Goal: Task Accomplishment & Management: Manage account settings

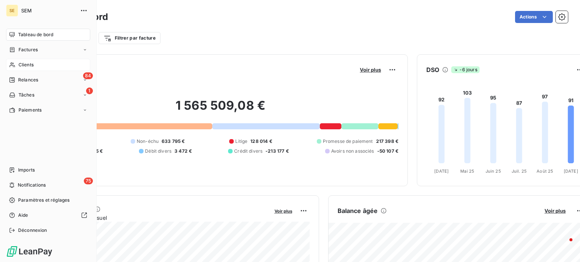
click at [20, 63] on span "Clients" at bounding box center [25, 65] width 15 height 7
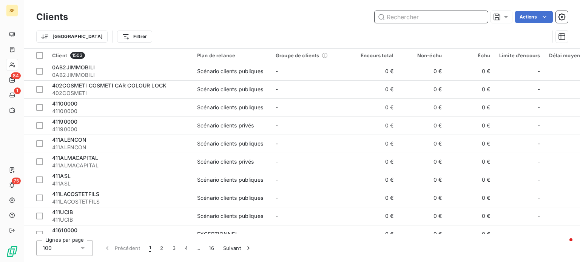
click at [409, 17] on input "text" at bounding box center [430, 17] width 113 height 12
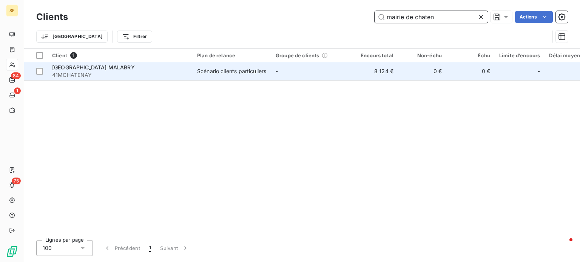
type input "mairie de chaten"
click at [175, 76] on span "41MCHATENAY" at bounding box center [120, 75] width 136 height 8
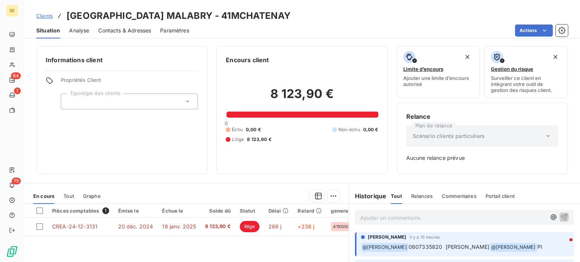
scroll to position [109, 0]
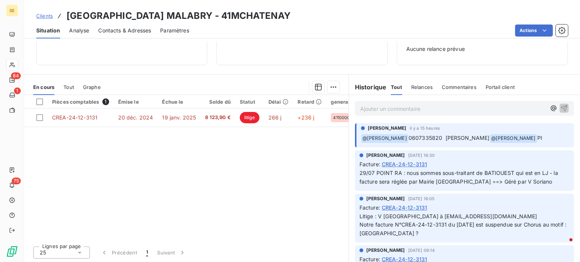
click at [46, 17] on span "Clients" at bounding box center [44, 16] width 17 height 6
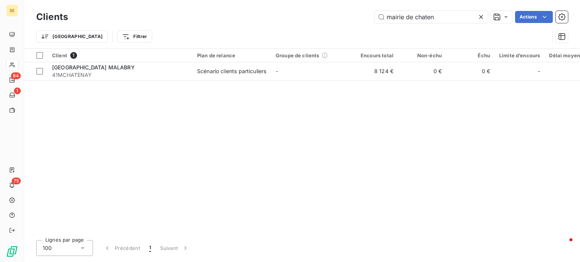
drag, startPoint x: 444, startPoint y: 18, endPoint x: 277, endPoint y: 12, distance: 167.0
click at [277, 12] on div "mairie de chaten Actions" at bounding box center [322, 17] width 491 height 12
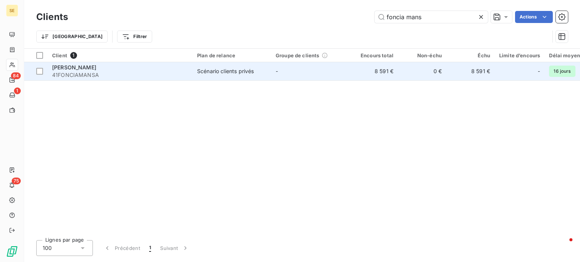
type input "foncia mans"
click at [173, 75] on span "41FONCIAMANSA" at bounding box center [120, 75] width 136 height 8
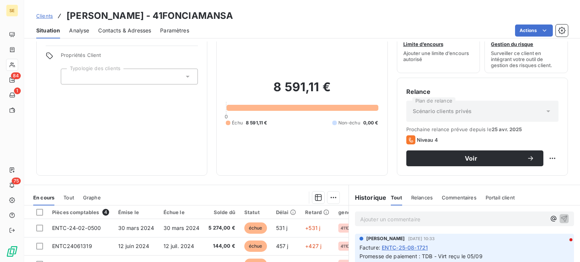
scroll to position [23, 0]
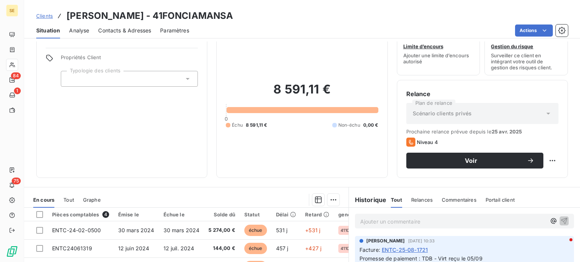
click at [43, 15] on span "Clients" at bounding box center [44, 16] width 17 height 6
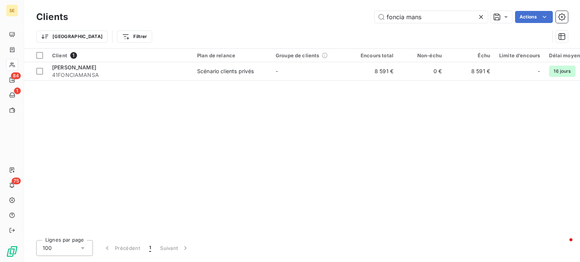
drag, startPoint x: 426, startPoint y: 16, endPoint x: 340, endPoint y: 11, distance: 86.6
click at [341, 11] on div "foncia mans Actions" at bounding box center [322, 17] width 491 height 12
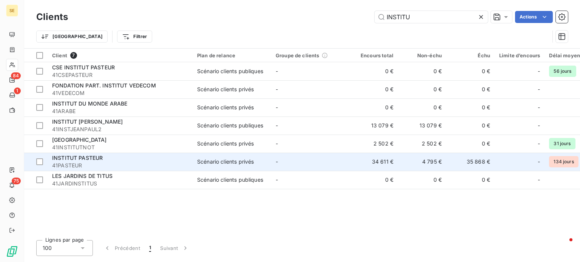
type input "INSTITU"
click at [122, 160] on div "INSTITUT PASTEUR" at bounding box center [120, 158] width 136 height 8
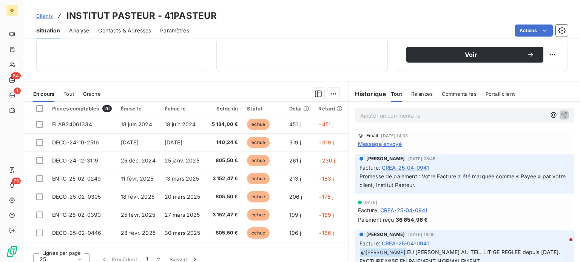
scroll to position [136, 0]
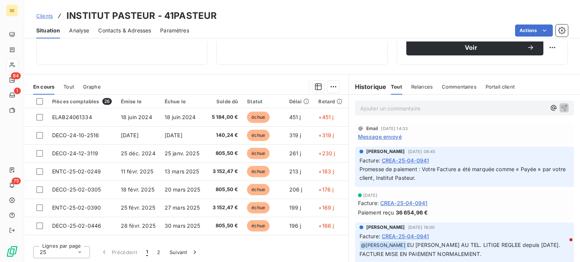
click at [388, 137] on span "Message envoyé" at bounding box center [380, 137] width 44 height 8
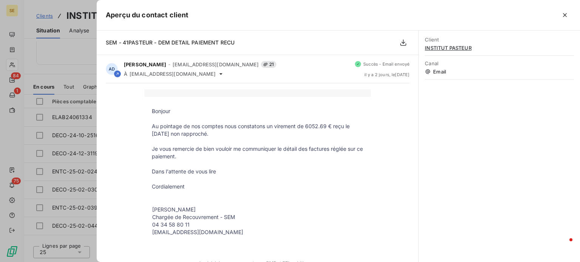
drag, startPoint x: 564, startPoint y: 15, endPoint x: 558, endPoint y: 15, distance: 5.7
click at [564, 15] on icon "button" at bounding box center [565, 15] width 8 height 8
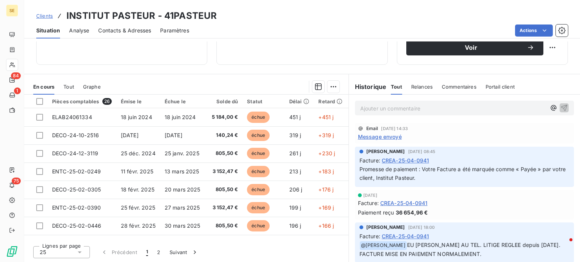
click at [48, 14] on span "Clients" at bounding box center [44, 16] width 17 height 6
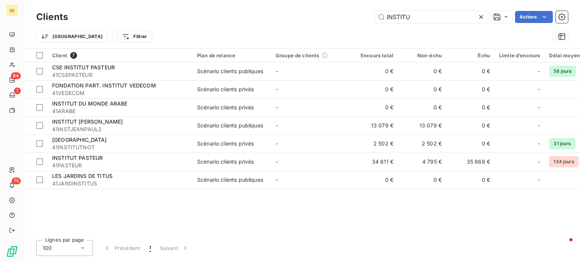
drag, startPoint x: 424, startPoint y: 16, endPoint x: 315, endPoint y: 15, distance: 109.1
click at [315, 15] on div "INSTITU Actions" at bounding box center [322, 17] width 491 height 12
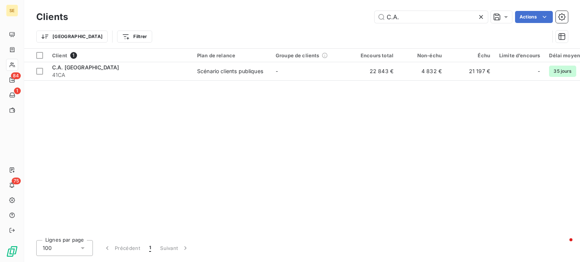
type input "C.A."
click at [128, 83] on div "Client 1 Plan de relance Groupe de clients Encours total Non-échu Échu Limite d…" at bounding box center [302, 142] width 556 height 186
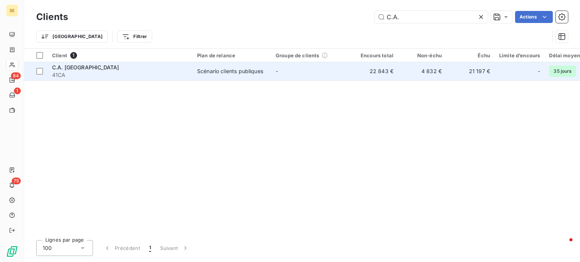
click at [133, 74] on span "41CA" at bounding box center [120, 75] width 136 height 8
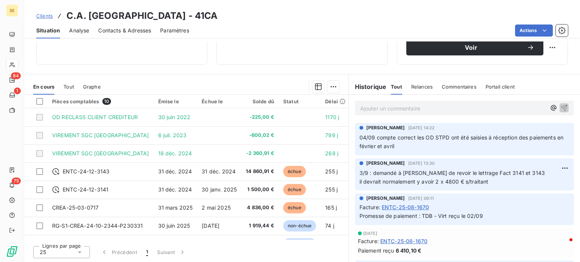
click at [43, 14] on span "Clients" at bounding box center [44, 16] width 17 height 6
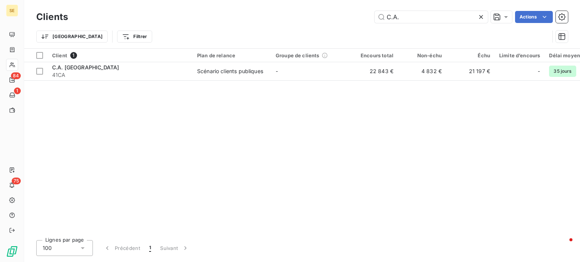
drag, startPoint x: 409, startPoint y: 13, endPoint x: 290, endPoint y: 13, distance: 118.9
click at [290, 13] on div "C.A. Actions" at bounding box center [322, 17] width 491 height 12
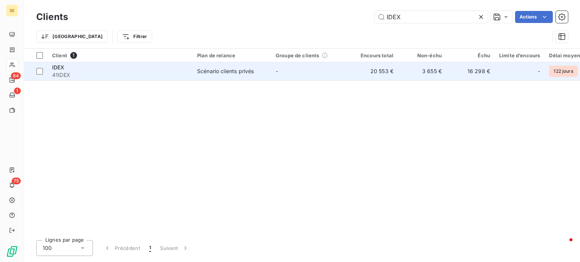
type input "IDEX"
click at [181, 65] on div "IDEX" at bounding box center [120, 68] width 136 height 8
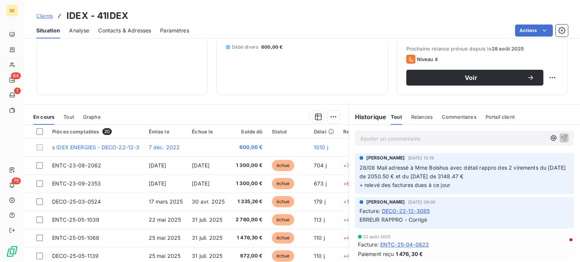
scroll to position [136, 0]
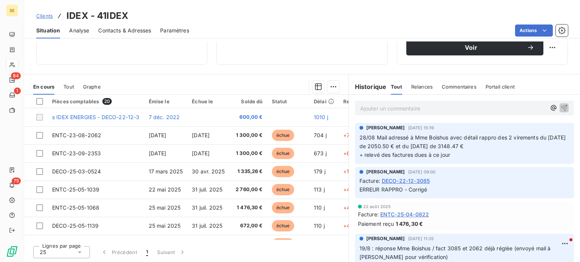
click at [44, 14] on span "Clients" at bounding box center [44, 16] width 17 height 6
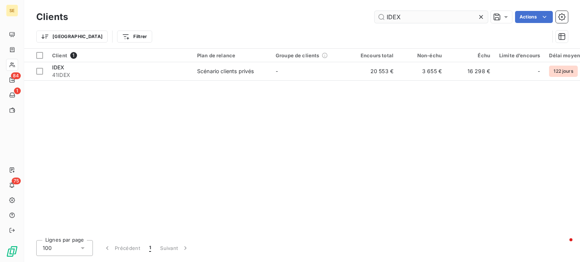
drag, startPoint x: 406, startPoint y: 17, endPoint x: 376, endPoint y: 14, distance: 30.3
click at [376, 14] on input "IDEX" at bounding box center [430, 17] width 113 height 12
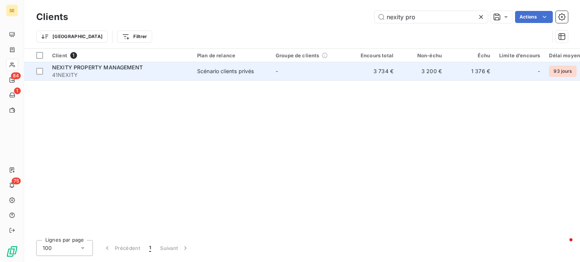
type input "nexity pro"
click at [239, 68] on div "Scénario clients privés" at bounding box center [225, 72] width 57 height 8
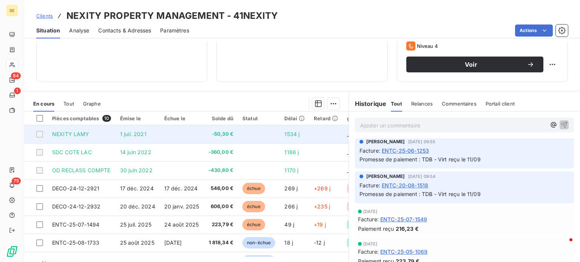
scroll to position [136, 0]
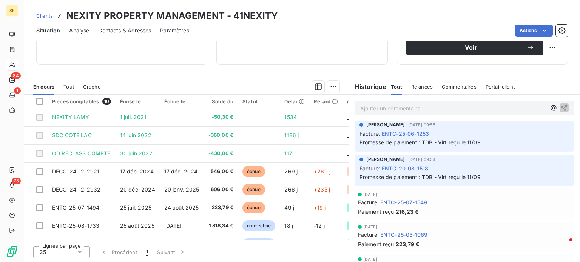
click at [137, 31] on span "Contacts & Adresses" at bounding box center [124, 31] width 53 height 8
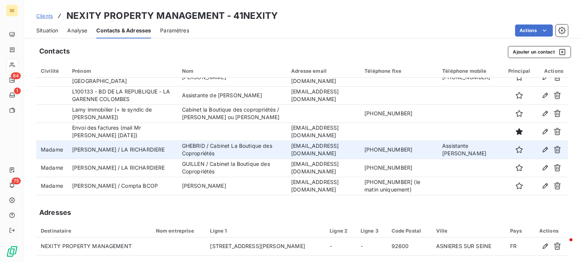
scroll to position [264, 0]
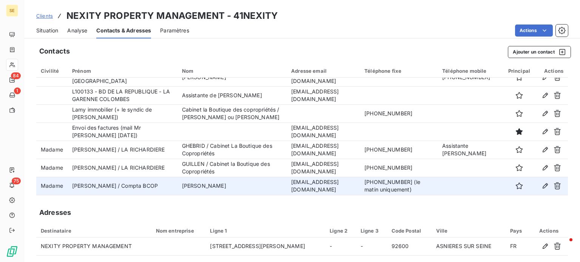
click at [286, 187] on td "[EMAIL_ADDRESS][DOMAIN_NAME]" at bounding box center [322, 186] width 73 height 18
drag, startPoint x: 261, startPoint y: 185, endPoint x: 316, endPoint y: 187, distance: 54.4
click at [316, 187] on td "[EMAIL_ADDRESS][DOMAIN_NAME]" at bounding box center [322, 186] width 73 height 18
copy td "[EMAIL_ADDRESS][DOMAIN_NAME]"
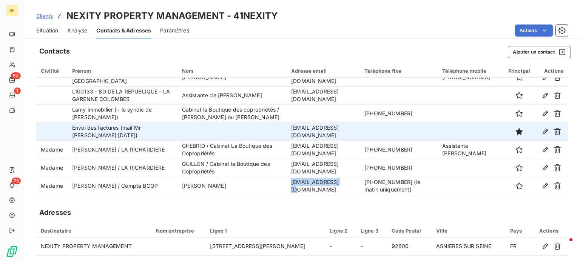
drag, startPoint x: 260, startPoint y: 122, endPoint x: 331, endPoint y: 136, distance: 72.3
click at [331, 136] on td "[EMAIL_ADDRESS][DOMAIN_NAME]" at bounding box center [322, 132] width 73 height 18
copy td "[EMAIL_ADDRESS][DOMAIN_NAME]"
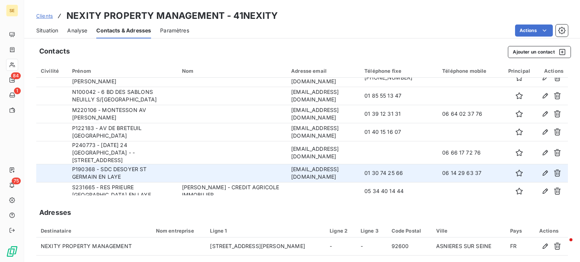
scroll to position [75, 0]
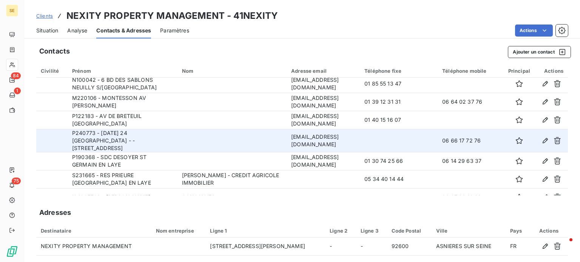
click at [286, 142] on td "[EMAIL_ADDRESS][DOMAIN_NAME]" at bounding box center [322, 140] width 73 height 23
drag, startPoint x: 260, startPoint y: 143, endPoint x: 308, endPoint y: 143, distance: 47.9
click at [308, 143] on td "[EMAIL_ADDRESS][DOMAIN_NAME]" at bounding box center [322, 140] width 73 height 23
copy td "[EMAIL_ADDRESS][DOMAIN_NAME]"
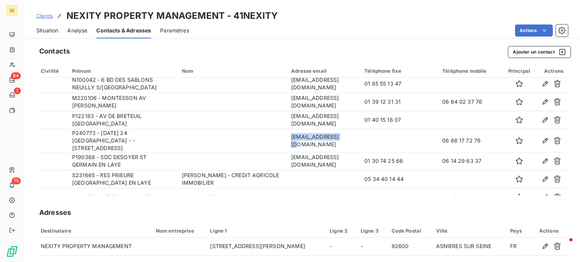
click at [50, 28] on span "Situation" at bounding box center [47, 31] width 22 height 8
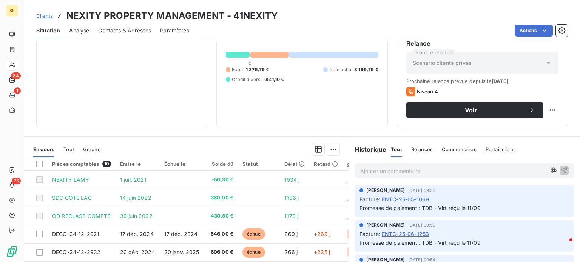
scroll to position [136, 0]
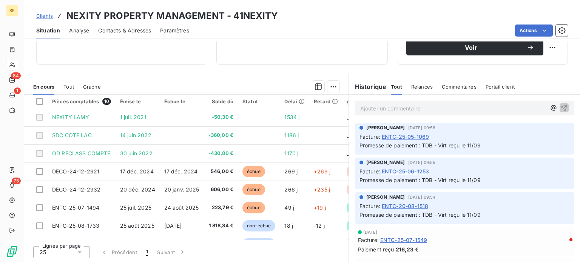
click at [365, 106] on p "Ajouter un commentaire ﻿" at bounding box center [453, 108] width 186 height 9
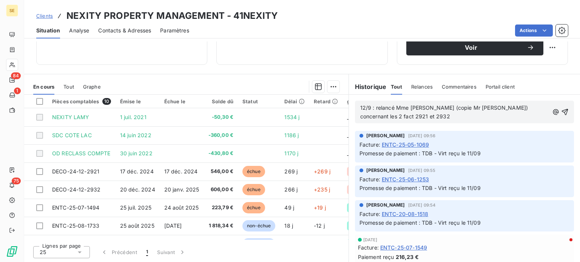
click at [423, 108] on span "12/9 : relancé Mme [PERSON_NAME] (copie Mr [PERSON_NAME]) concernant les 2 fact…" at bounding box center [444, 112] width 169 height 15
click at [461, 116] on p "12/9 : relancé Mme [PERSON_NAME] par mail (copie Mr [PERSON_NAME]) concernant l…" at bounding box center [454, 112] width 189 height 17
click at [493, 106] on span "12/9 : relancé Mme [PERSON_NAME] par mail (copie Mr [PERSON_NAME]) concernant l…" at bounding box center [431, 112] width 143 height 15
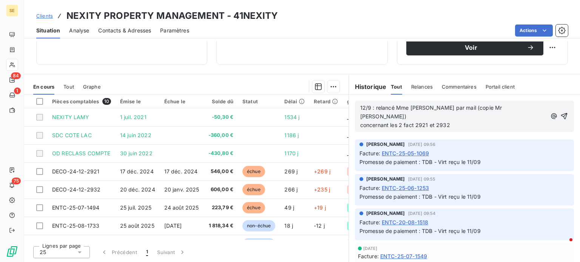
click at [457, 116] on p "12/9 : relancé Mme [PERSON_NAME] par mail (copie Mr [PERSON_NAME]) concernant l…" at bounding box center [453, 117] width 186 height 26
click at [561, 113] on icon "button" at bounding box center [564, 116] width 6 height 6
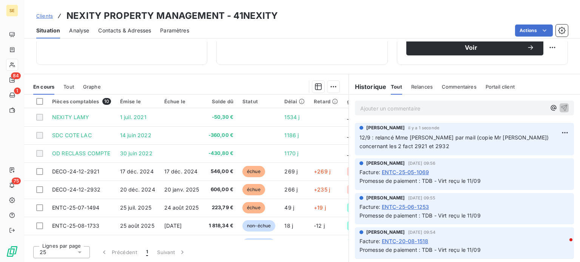
click at [46, 15] on span "Clients" at bounding box center [44, 16] width 17 height 6
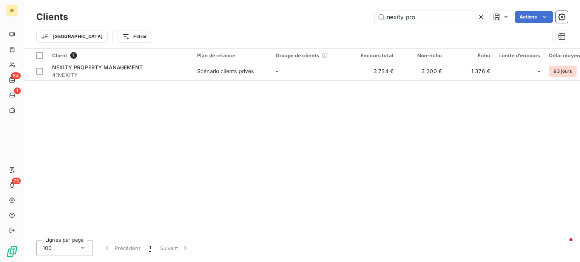
drag, startPoint x: 392, startPoint y: 11, endPoint x: 285, endPoint y: 10, distance: 106.8
click at [287, 9] on div "Clients nexity pro Actions" at bounding box center [301, 17] width 531 height 16
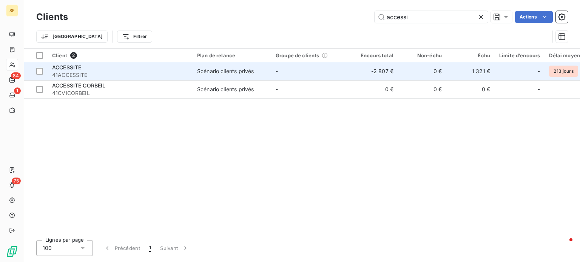
type input "accessi"
click at [105, 71] on div "ACCESSITE" at bounding box center [120, 68] width 136 height 8
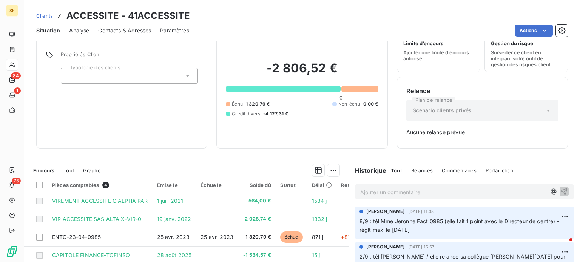
scroll to position [109, 0]
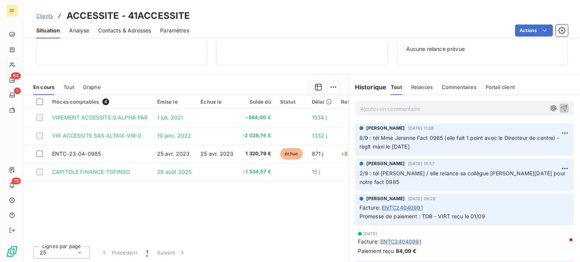
click at [39, 13] on span "Clients" at bounding box center [44, 16] width 17 height 6
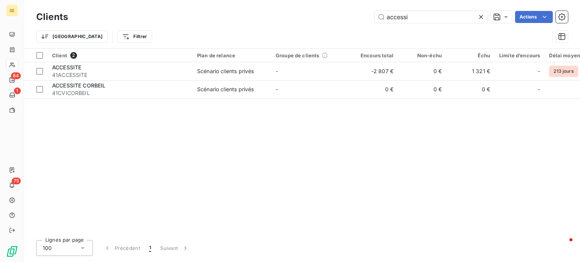
drag, startPoint x: 418, startPoint y: 20, endPoint x: 328, endPoint y: 18, distance: 90.2
click at [332, 20] on div "accessi Actions" at bounding box center [322, 17] width 491 height 12
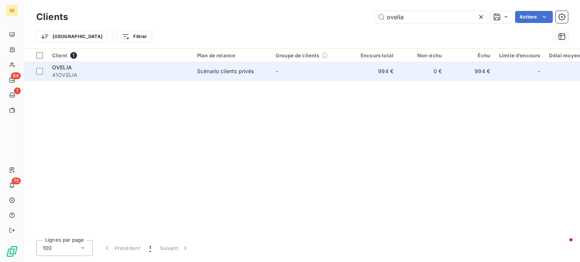
type input "ovelia"
click at [185, 70] on div "OVELIA" at bounding box center [120, 68] width 136 height 8
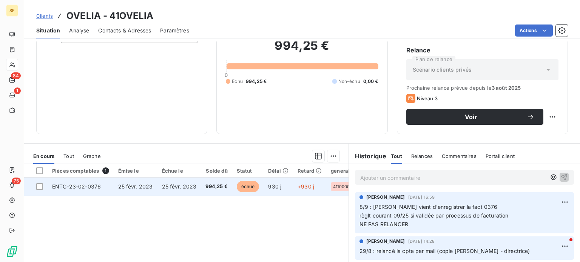
scroll to position [113, 0]
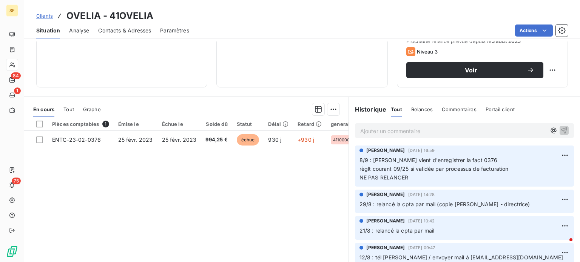
click at [49, 15] on span "Clients" at bounding box center [44, 16] width 17 height 6
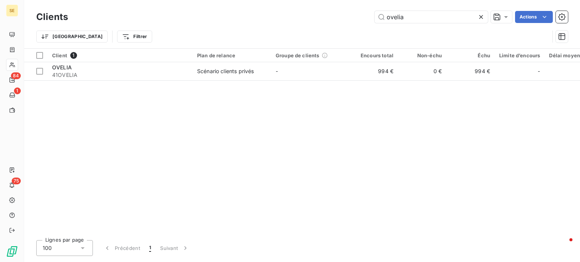
drag, startPoint x: 416, startPoint y: 13, endPoint x: 344, endPoint y: 13, distance: 71.7
click at [347, 15] on div "ovelia Actions" at bounding box center [322, 17] width 491 height 12
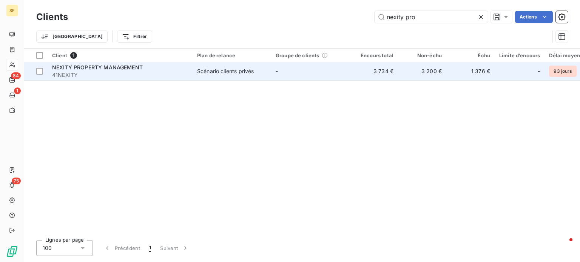
type input "nexity pro"
click at [157, 68] on div "NEXITY PROPERTY MANAGEMENT" at bounding box center [120, 68] width 136 height 8
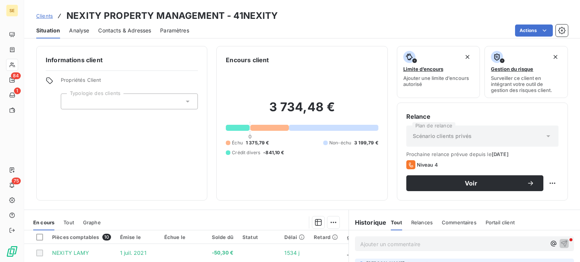
click at [129, 30] on span "Contacts & Adresses" at bounding box center [124, 31] width 53 height 8
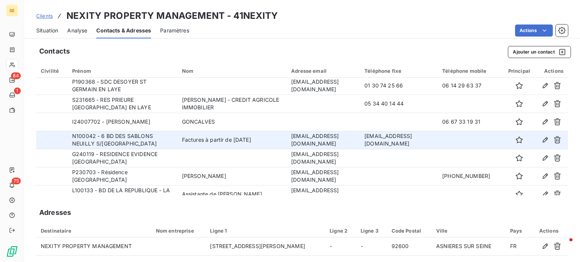
scroll to position [113, 0]
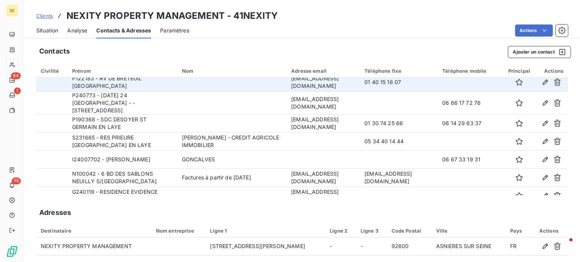
click at [223, 88] on td at bounding box center [231, 82] width 109 height 18
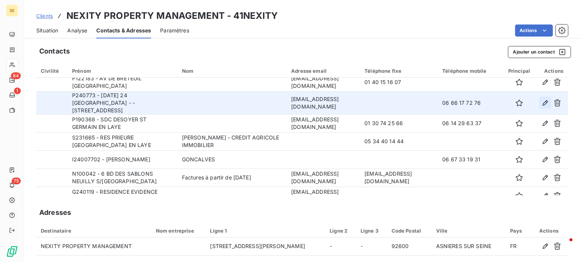
click at [542, 105] on icon "button" at bounding box center [544, 102] width 5 height 5
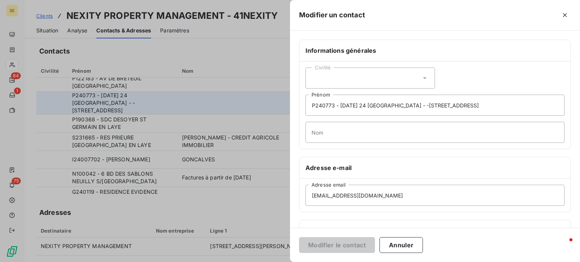
click at [423, 75] on icon at bounding box center [425, 78] width 8 height 8
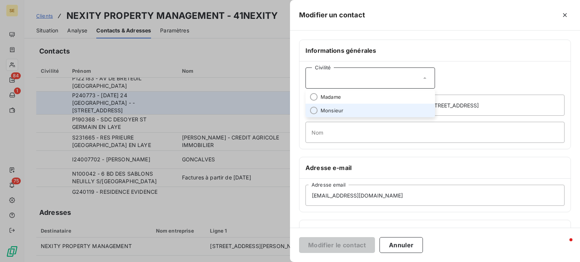
click at [348, 110] on li "Monsieur" at bounding box center [369, 111] width 129 height 14
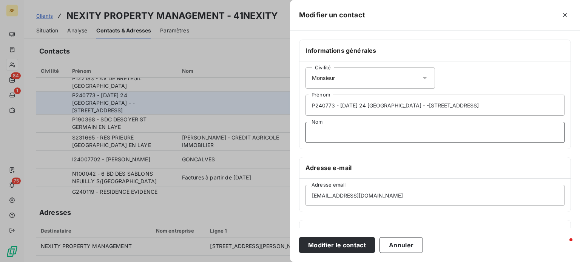
click at [327, 132] on input "Nom" at bounding box center [434, 132] width 259 height 21
type input "CHEROT"
click at [299, 237] on button "Modifier le contact" at bounding box center [337, 245] width 76 height 16
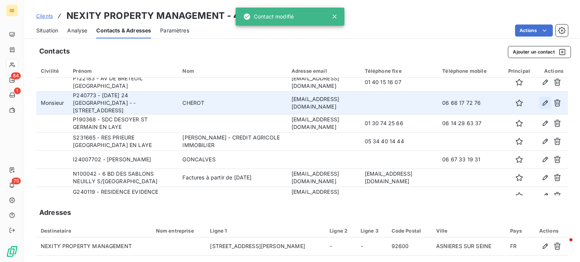
click at [541, 106] on icon "button" at bounding box center [545, 103] width 8 height 8
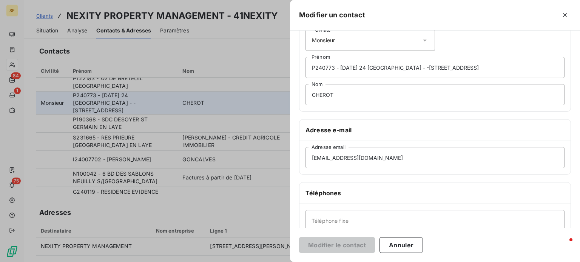
scroll to position [75, 0]
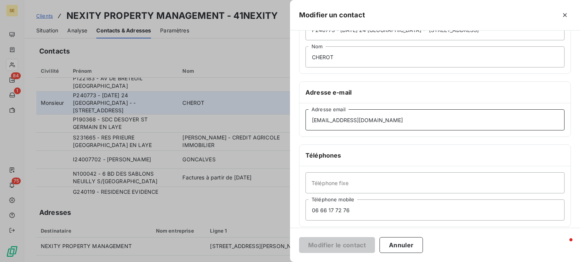
click at [315, 117] on input "[EMAIL_ADDRESS][DOMAIN_NAME]" at bounding box center [434, 119] width 259 height 21
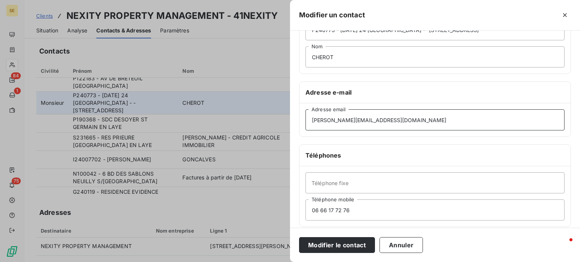
type input "[PERSON_NAME][EMAIL_ADDRESS][DOMAIN_NAME]"
click at [299, 237] on button "Modifier le contact" at bounding box center [337, 245] width 76 height 16
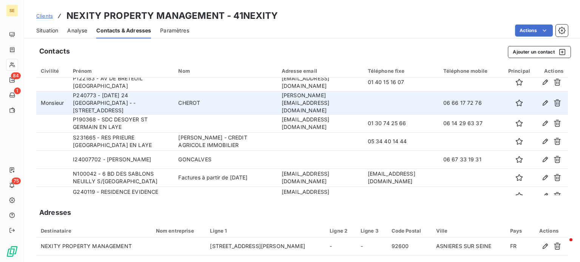
click at [277, 103] on td "[PERSON_NAME][EMAIL_ADDRESS][DOMAIN_NAME]" at bounding box center [320, 102] width 86 height 23
drag, startPoint x: 261, startPoint y: 104, endPoint x: 339, endPoint y: 101, distance: 78.2
click at [339, 101] on td "[PERSON_NAME][EMAIL_ADDRESS][DOMAIN_NAME]" at bounding box center [320, 102] width 86 height 23
copy td "[PERSON_NAME][EMAIL_ADDRESS][DOMAIN_NAME]"
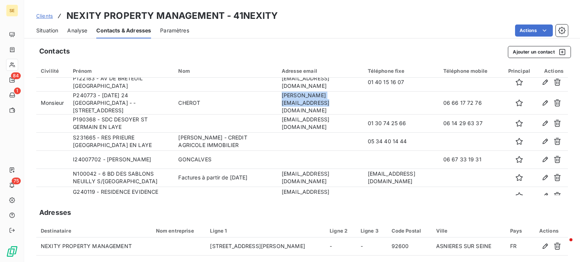
click at [43, 15] on span "Clients" at bounding box center [44, 16] width 17 height 6
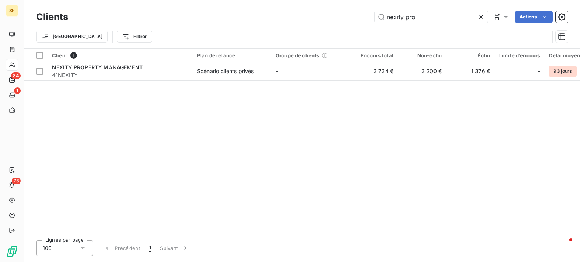
drag, startPoint x: 433, startPoint y: 14, endPoint x: 306, endPoint y: 15, distance: 127.6
click at [308, 15] on div "nexity pro Actions" at bounding box center [322, 17] width 491 height 12
